Goal: Task Accomplishment & Management: Use online tool/utility

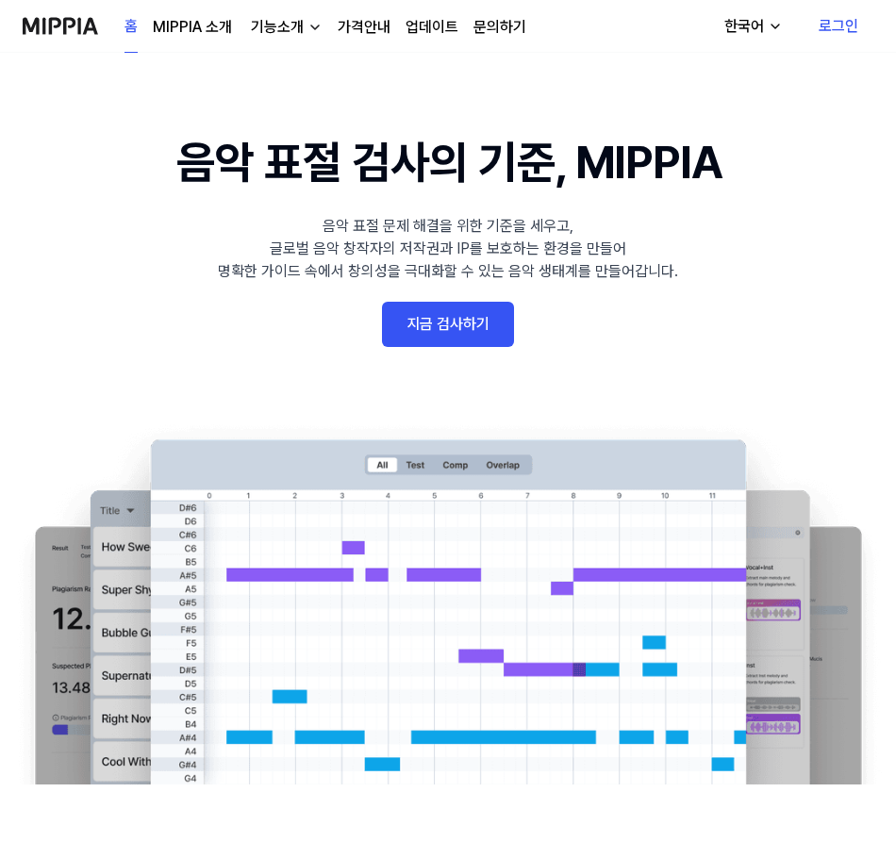
click at [832, 11] on link "로그인" at bounding box center [838, 26] width 70 height 53
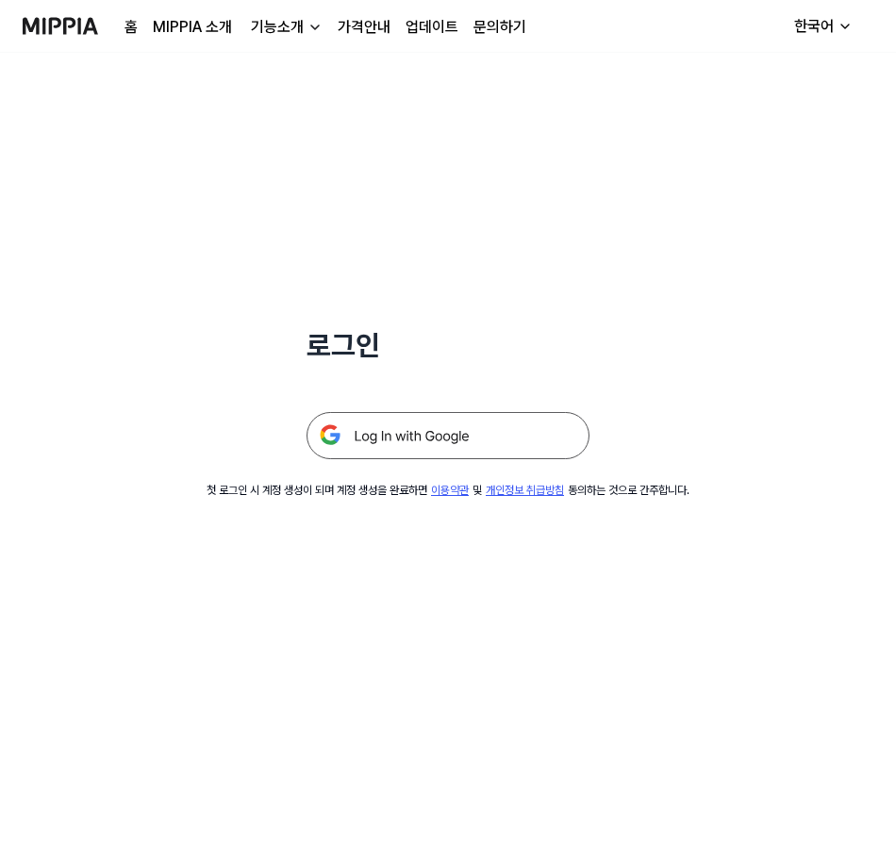
click at [481, 427] on img at bounding box center [447, 435] width 283 height 47
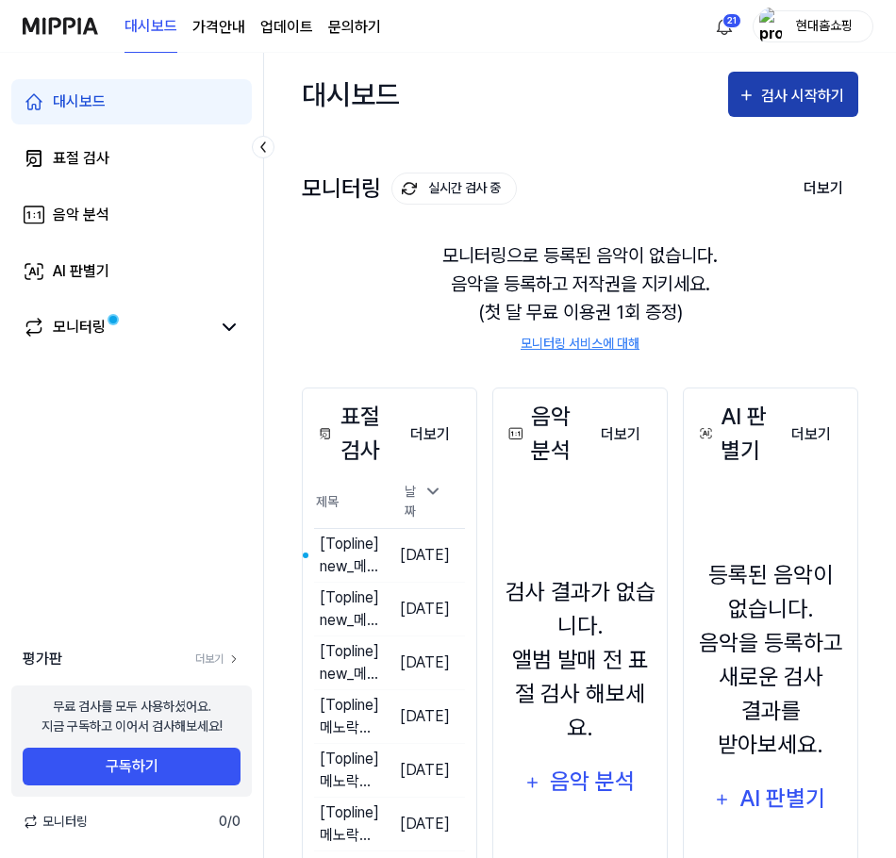
click at [840, 104] on div "검사 시작하기" at bounding box center [805, 96] width 88 height 25
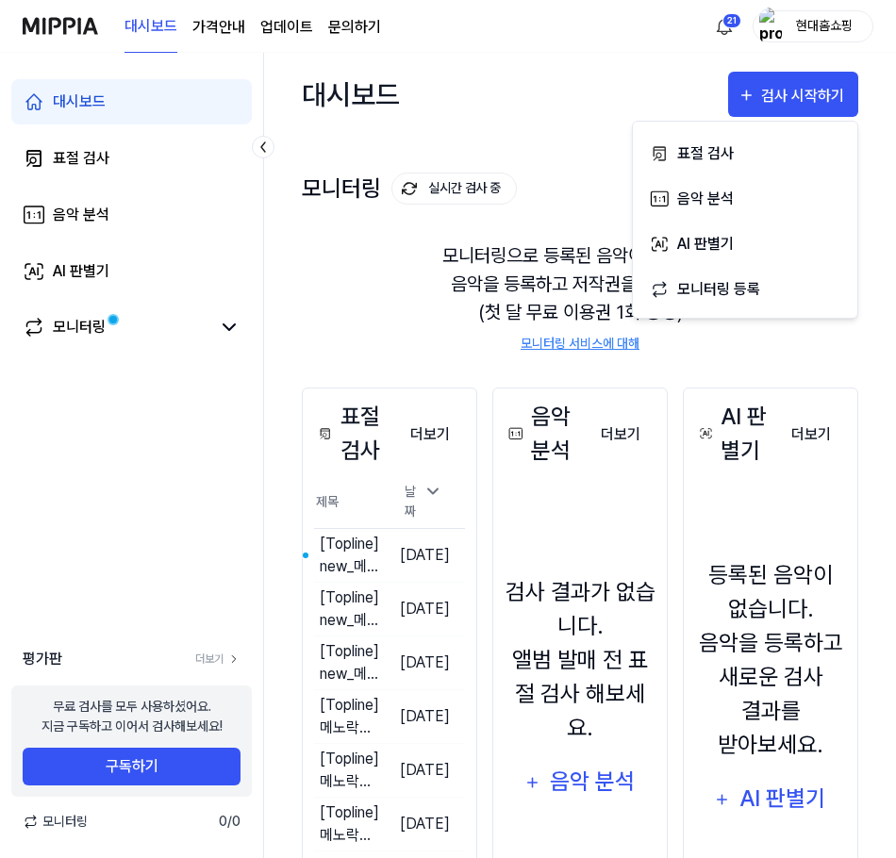
click at [891, 166] on div "대시보드 검사 시작하기 모니터링 실시간 검사 중 더보기 모니터링 모니터링으로 등록된 음악이 없습니다. 음악을 등록하고 저작권을 지키세요. (첫…" at bounding box center [580, 455] width 632 height 805
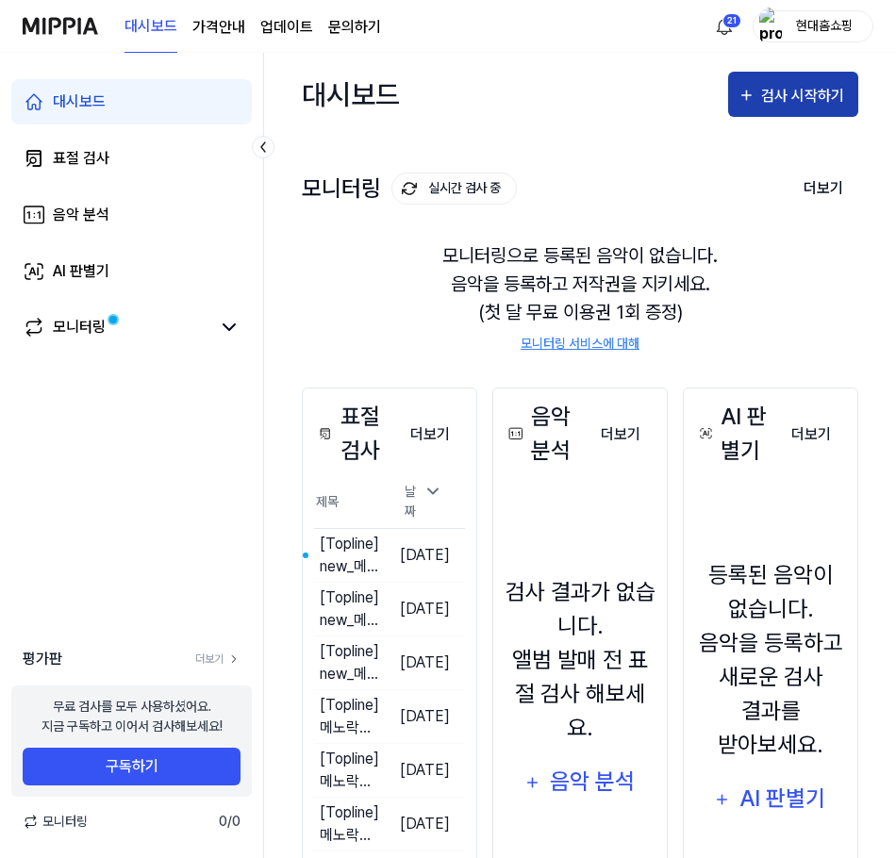
click at [769, 103] on div "검사 시작하기" at bounding box center [805, 96] width 88 height 25
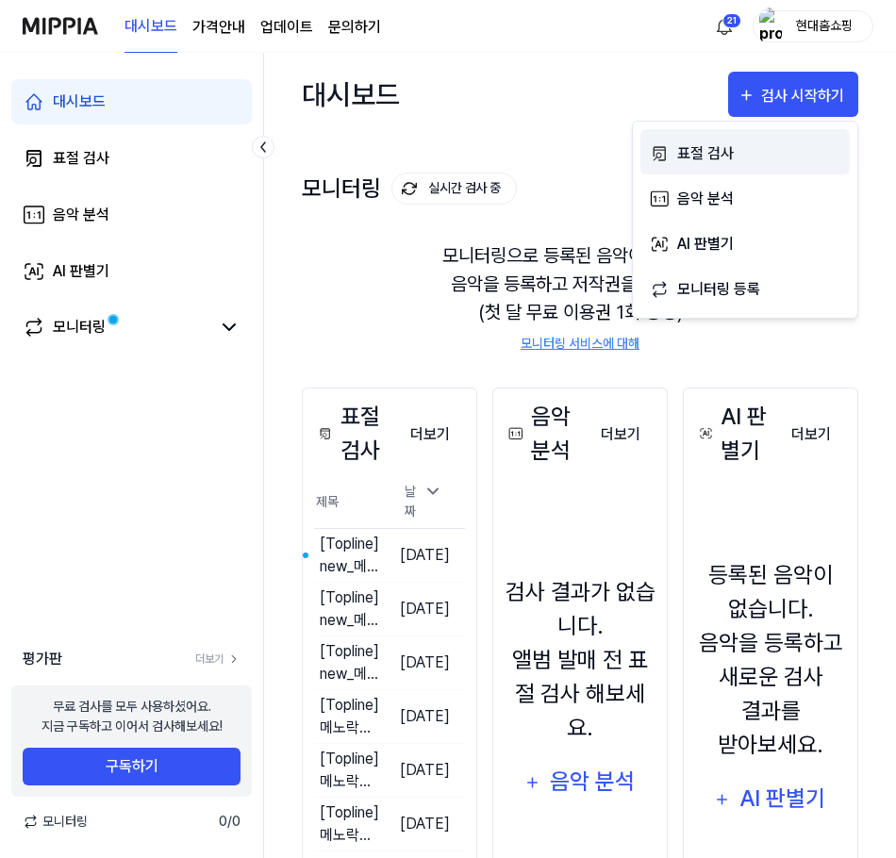
click at [742, 153] on div "표절 검사" at bounding box center [759, 153] width 164 height 25
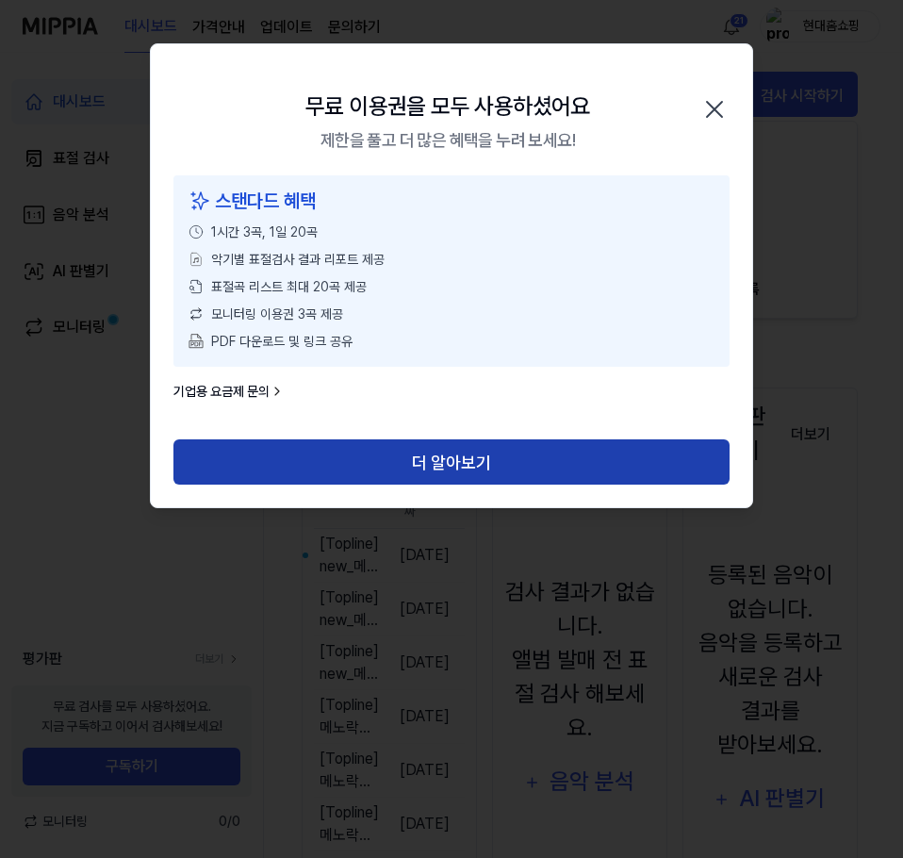
click at [436, 467] on button "더 알아보기" at bounding box center [451, 461] width 556 height 45
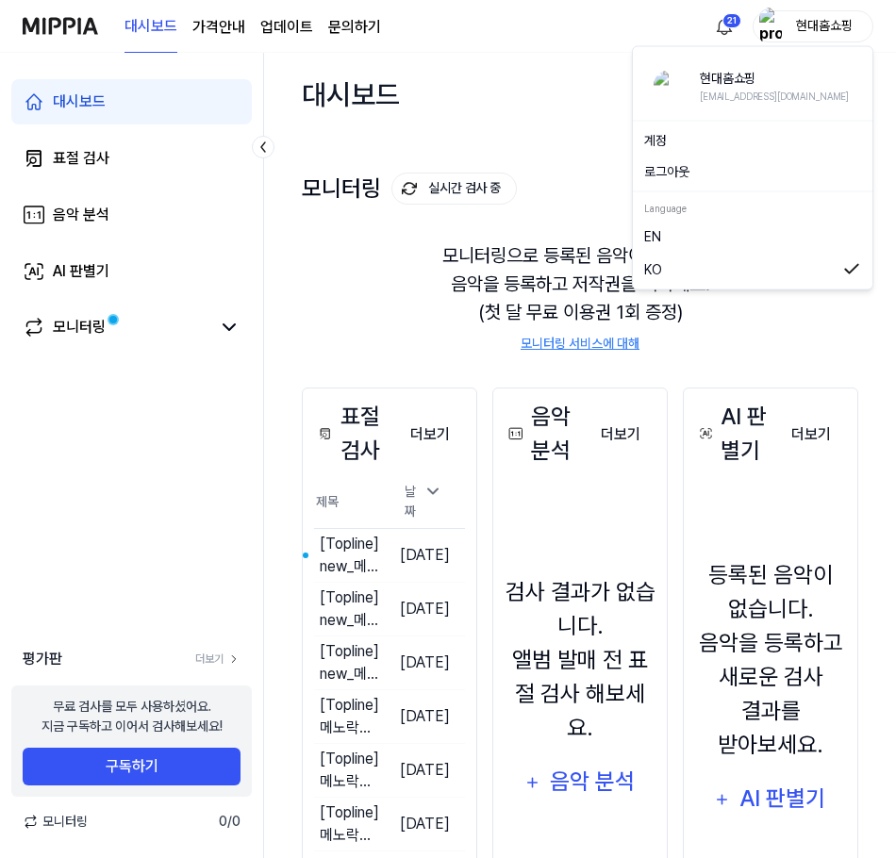
click at [821, 23] on div "현대홈쇼핑" at bounding box center [824, 25] width 74 height 21
drag, startPoint x: 381, startPoint y: 122, endPoint x: 458, endPoint y: 138, distance: 79.0
click at [388, 121] on div "대시보드 검사 시작하기" at bounding box center [580, 94] width 556 height 83
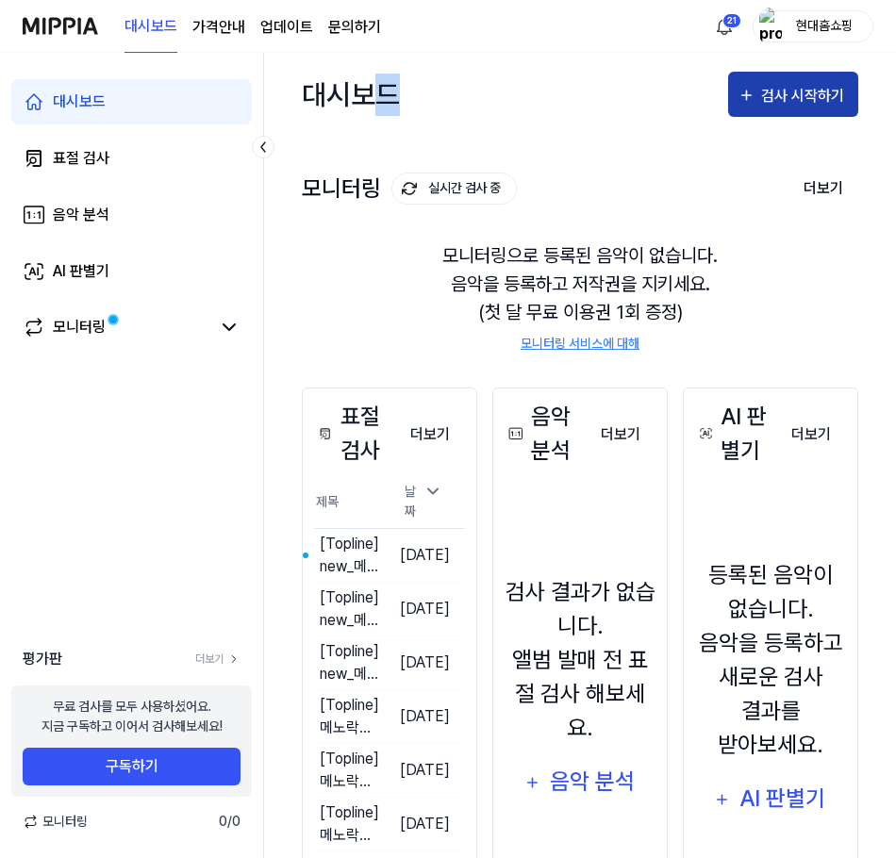
click at [746, 88] on icon "button" at bounding box center [746, 95] width 18 height 23
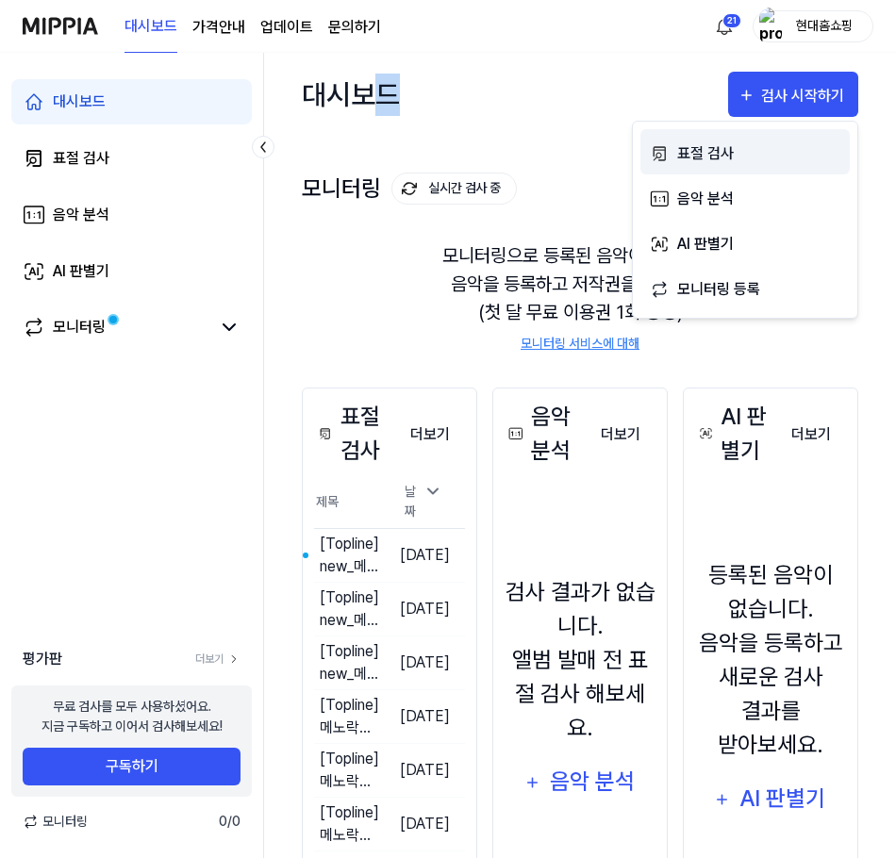
click at [747, 152] on div "표절 검사" at bounding box center [759, 153] width 164 height 25
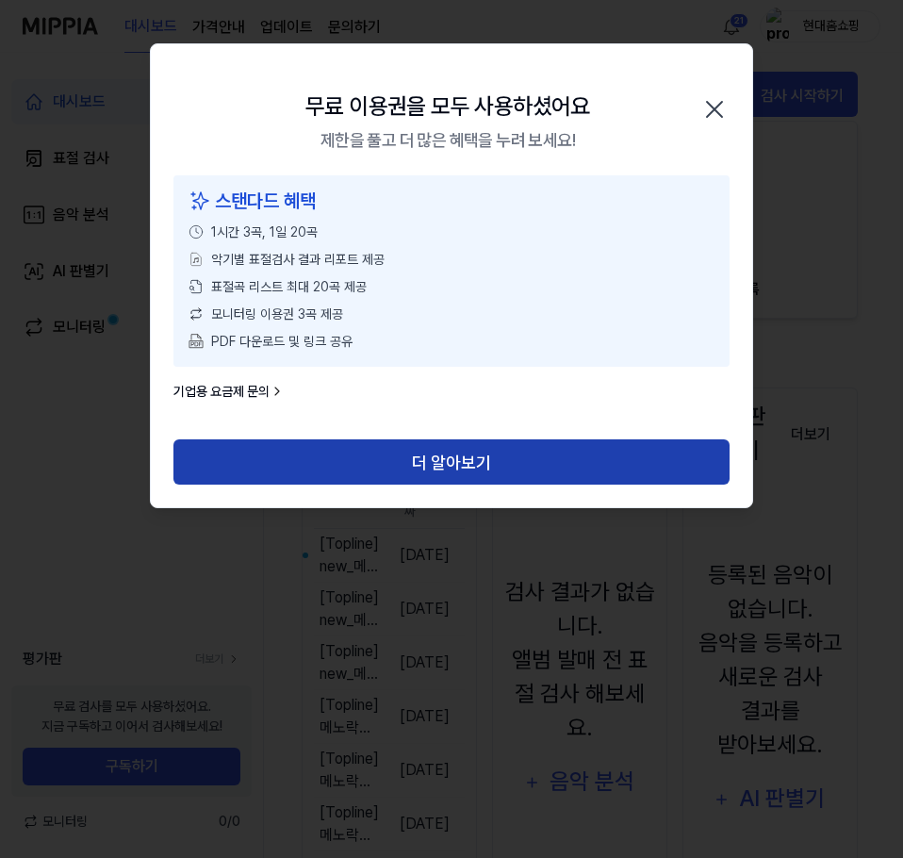
click at [533, 462] on button "더 알아보기" at bounding box center [451, 461] width 556 height 45
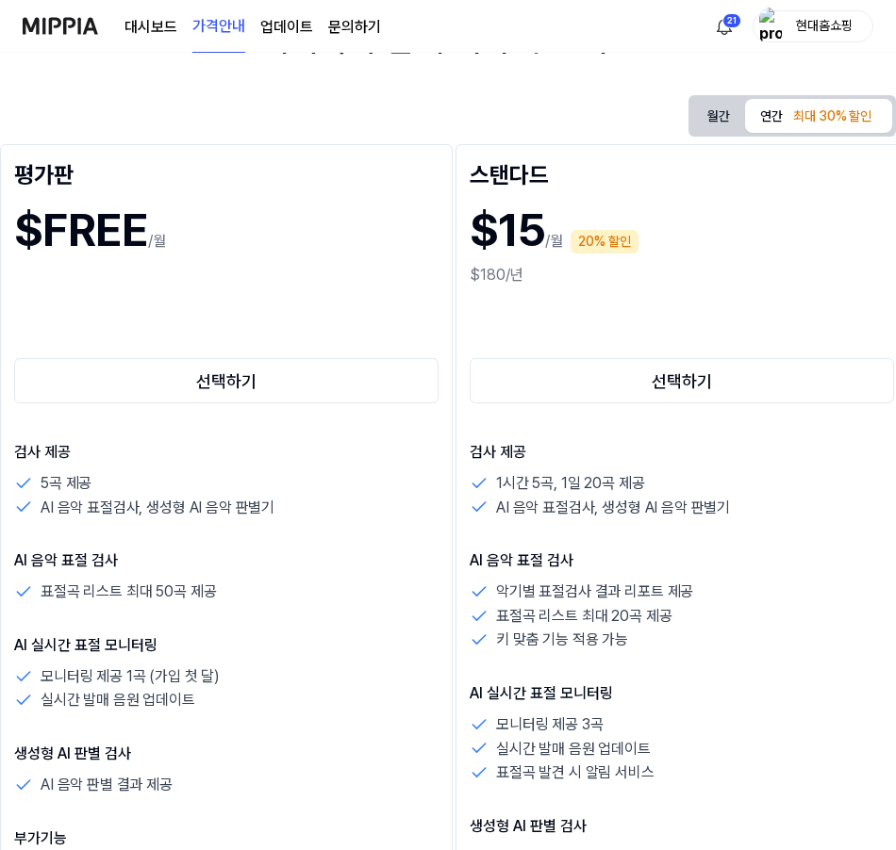
scroll to position [189, 0]
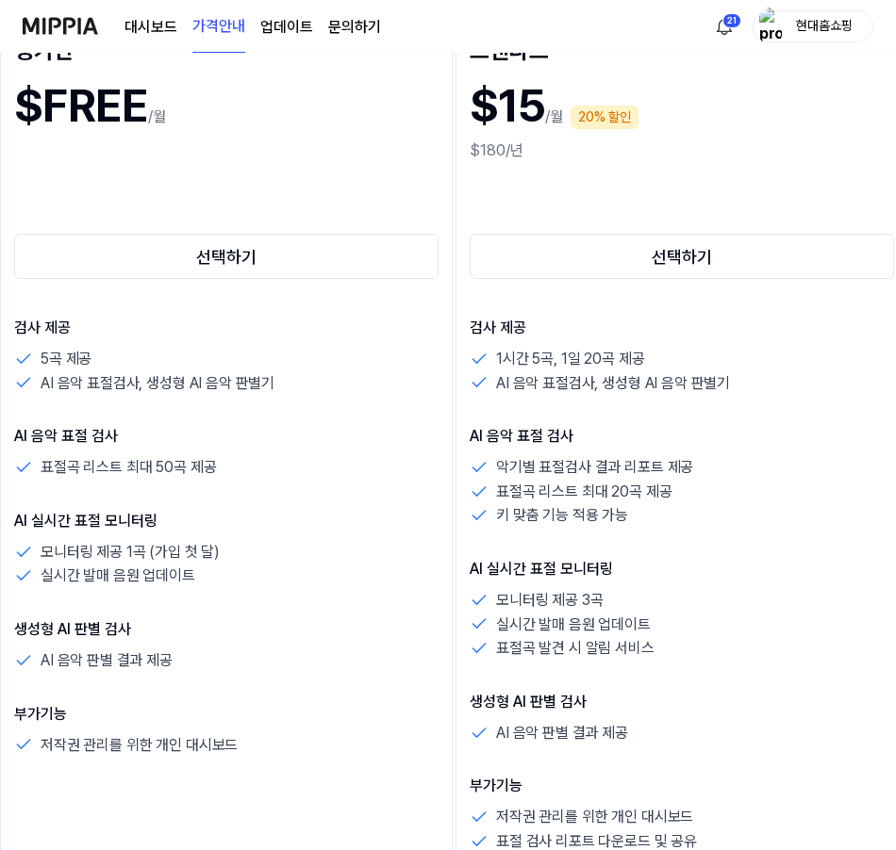
drag, startPoint x: 285, startPoint y: 502, endPoint x: 253, endPoint y: 566, distance: 71.7
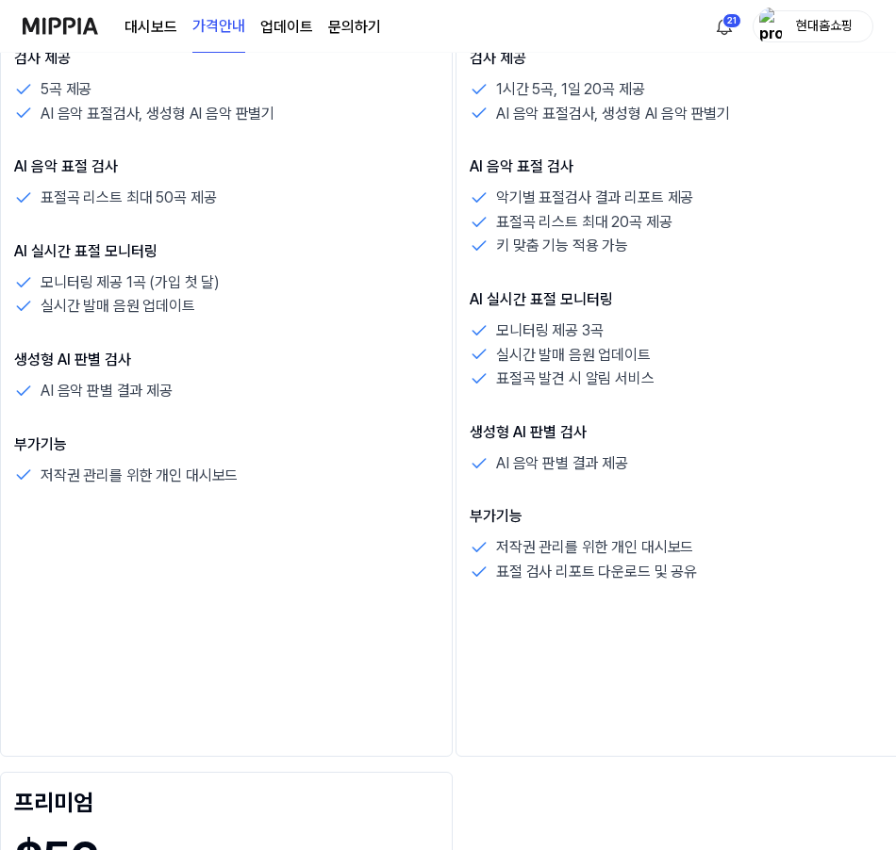
drag, startPoint x: 294, startPoint y: 598, endPoint x: 300, endPoint y: 649, distance: 51.2
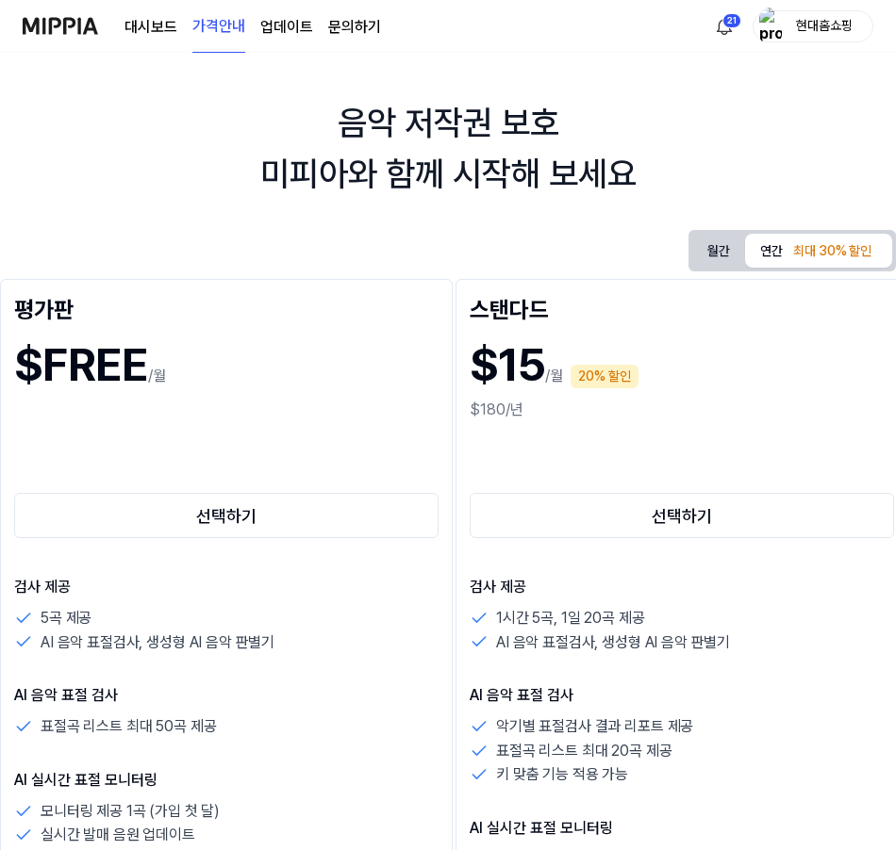
scroll to position [0, 0]
